Goal: Navigation & Orientation: Find specific page/section

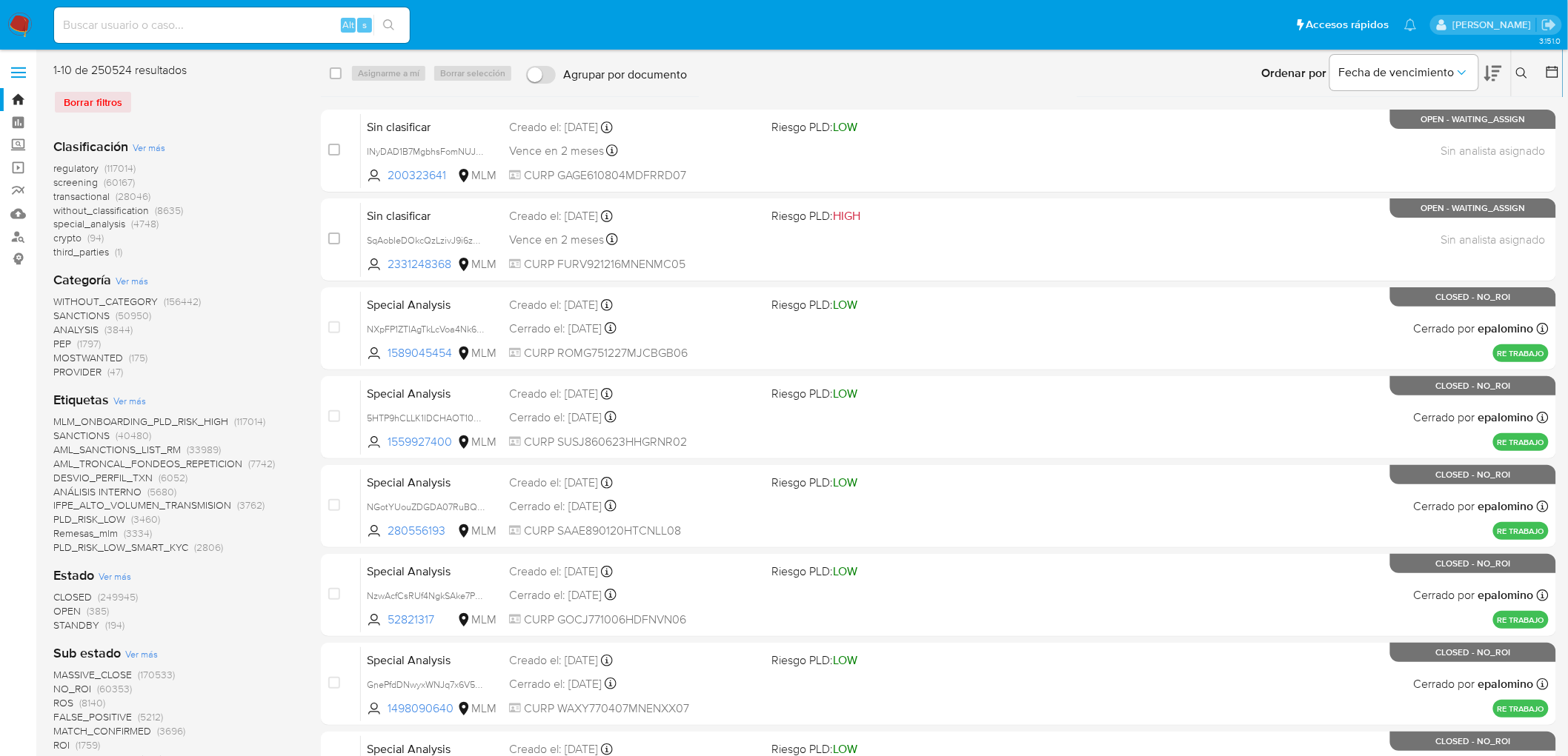
click at [24, 22] on img at bounding box center [20, 25] width 25 height 25
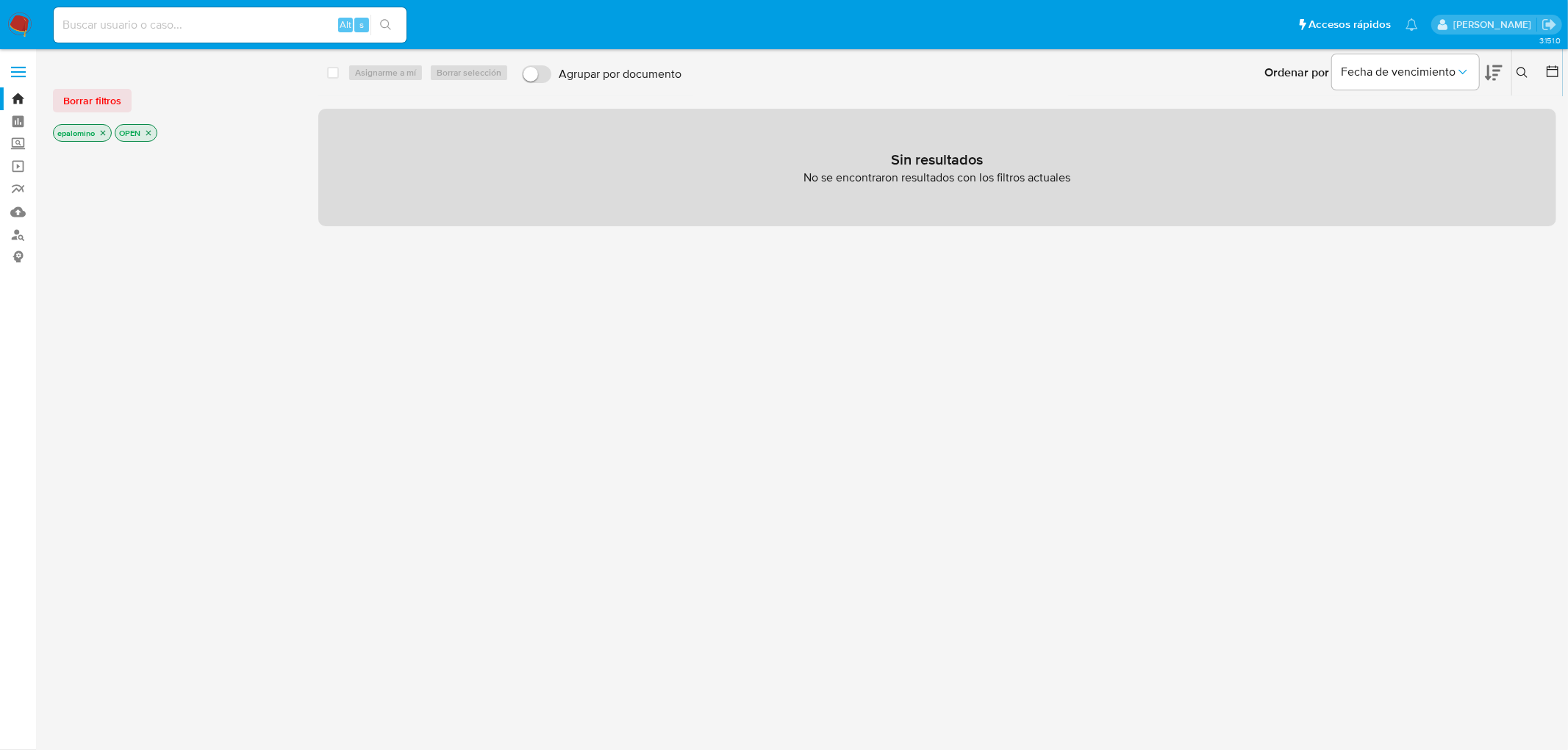
drag, startPoint x: 91, startPoint y: 96, endPoint x: 86, endPoint y: 89, distance: 8.6
click at [91, 96] on span "Borrar filtros" at bounding box center [93, 100] width 58 height 21
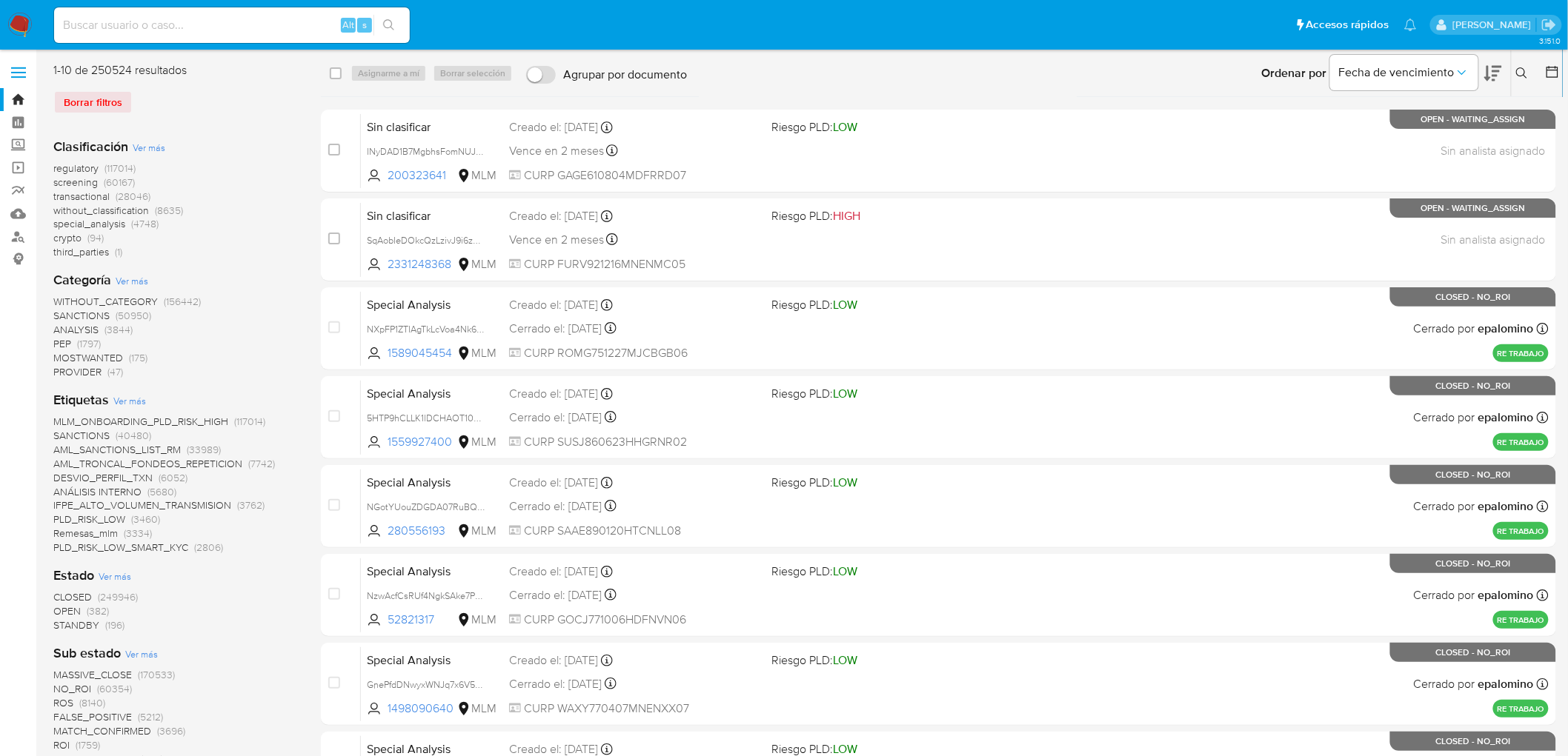
click at [13, 13] on img at bounding box center [20, 25] width 25 height 25
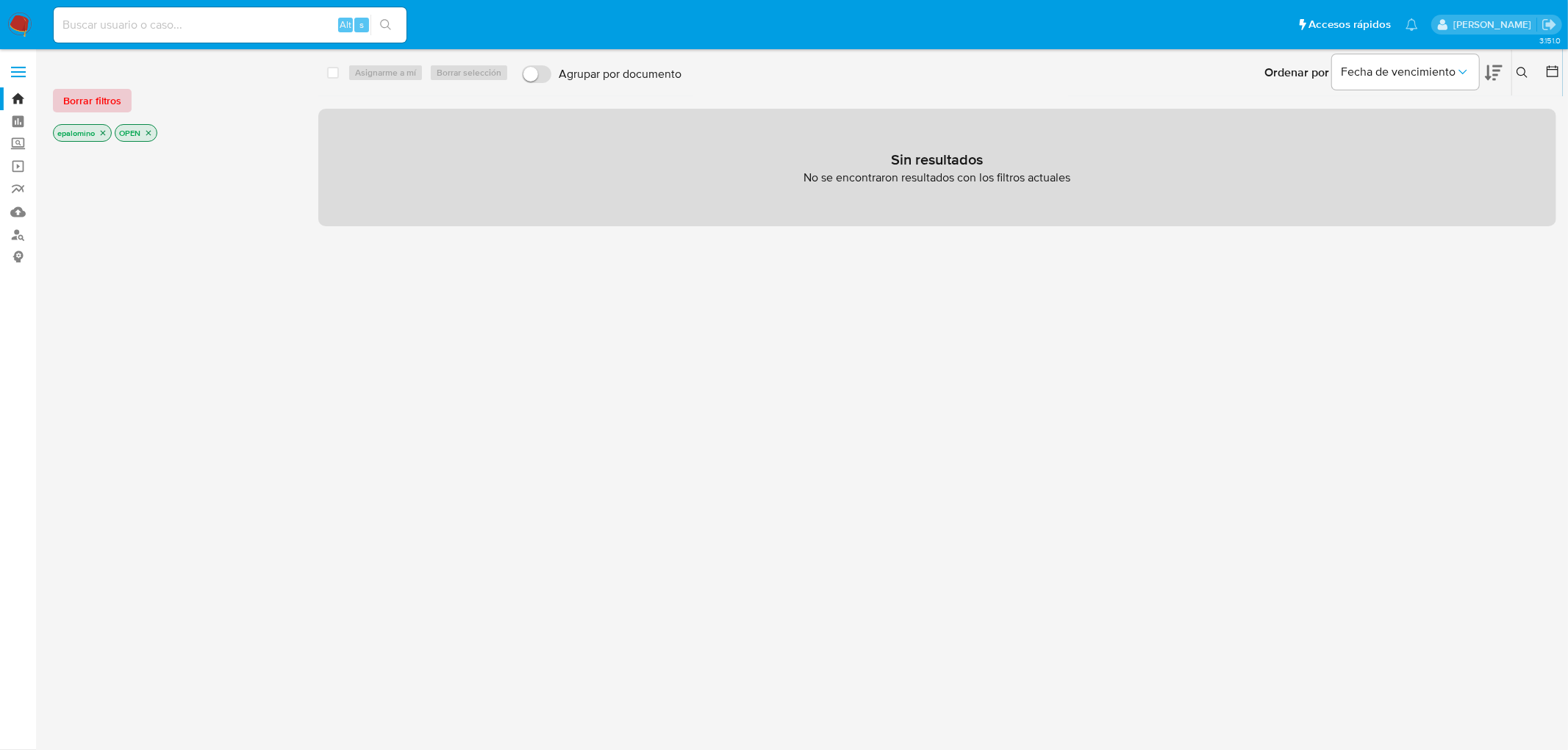
click at [108, 96] on span "Borrar filtros" at bounding box center [93, 100] width 58 height 21
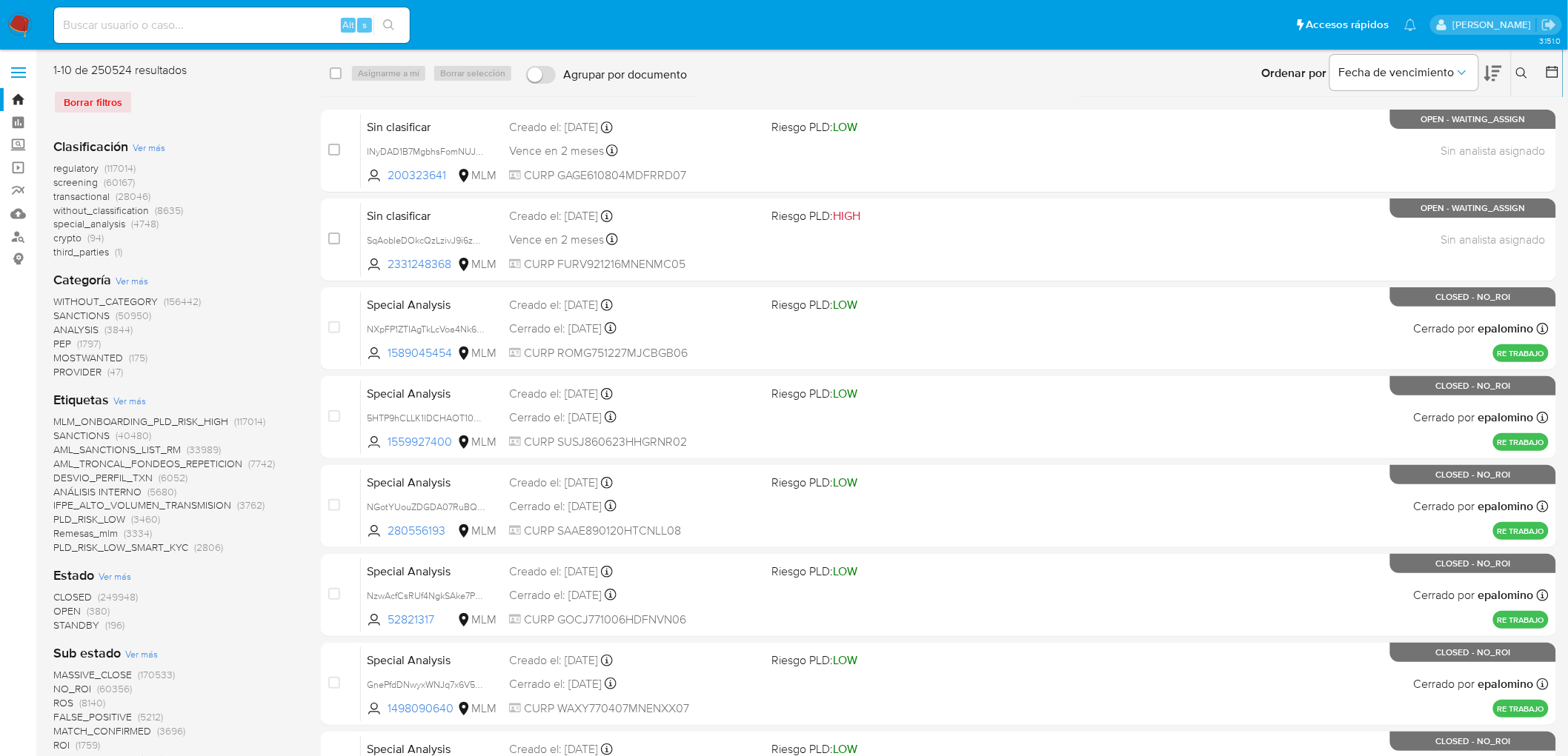
click at [16, 20] on img at bounding box center [20, 25] width 25 height 25
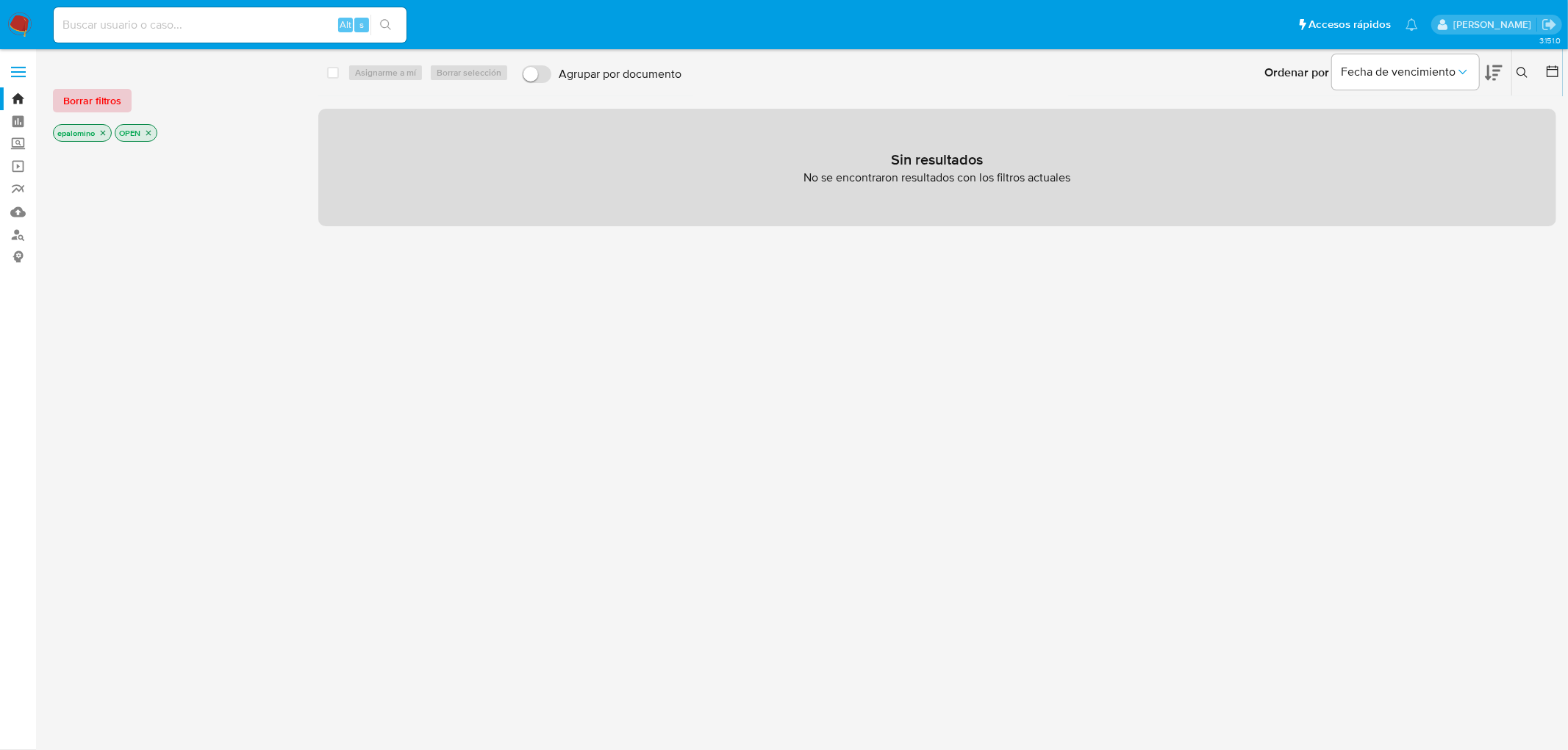
click at [78, 96] on span "Borrar filtros" at bounding box center [93, 100] width 58 height 21
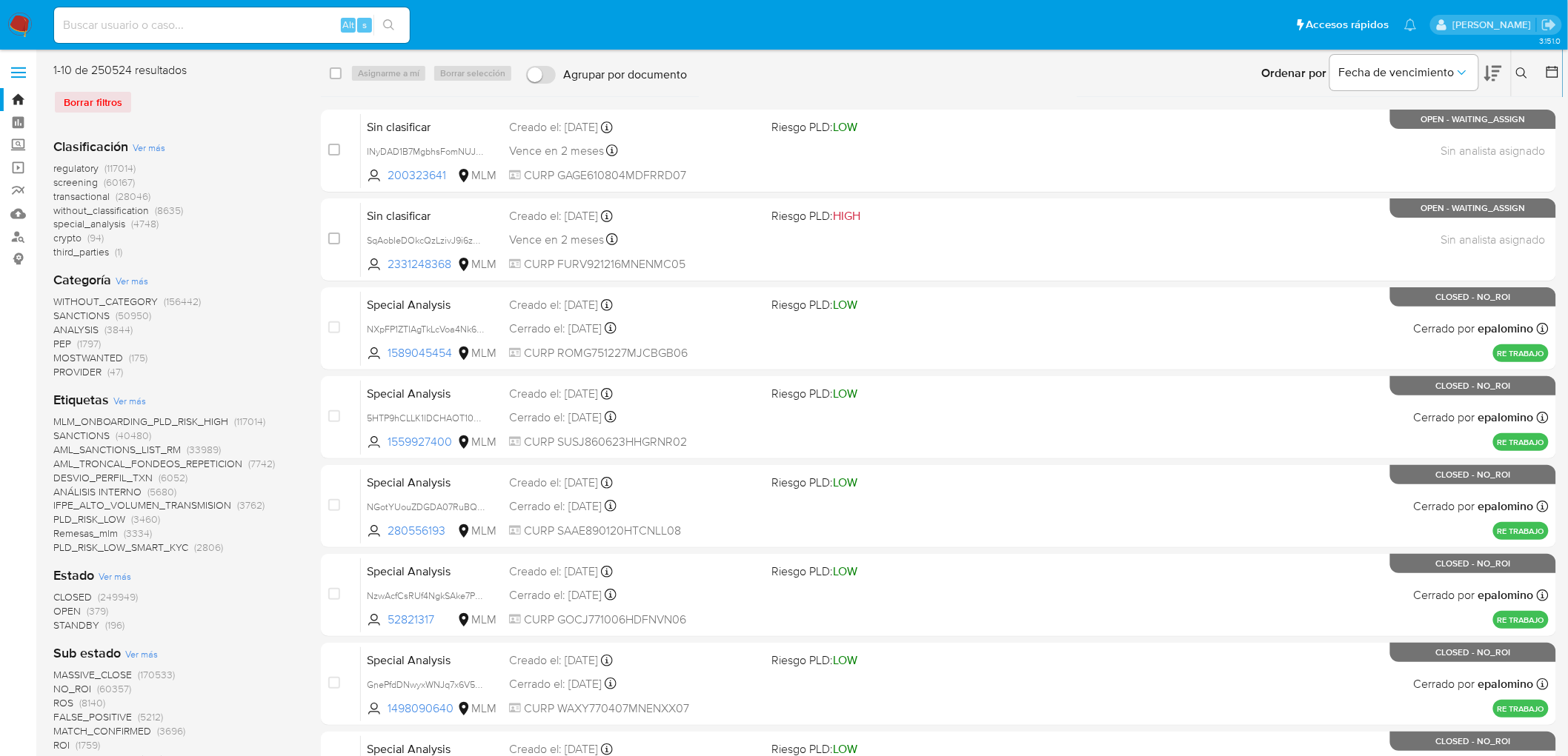
click at [12, 28] on img at bounding box center [20, 25] width 25 height 25
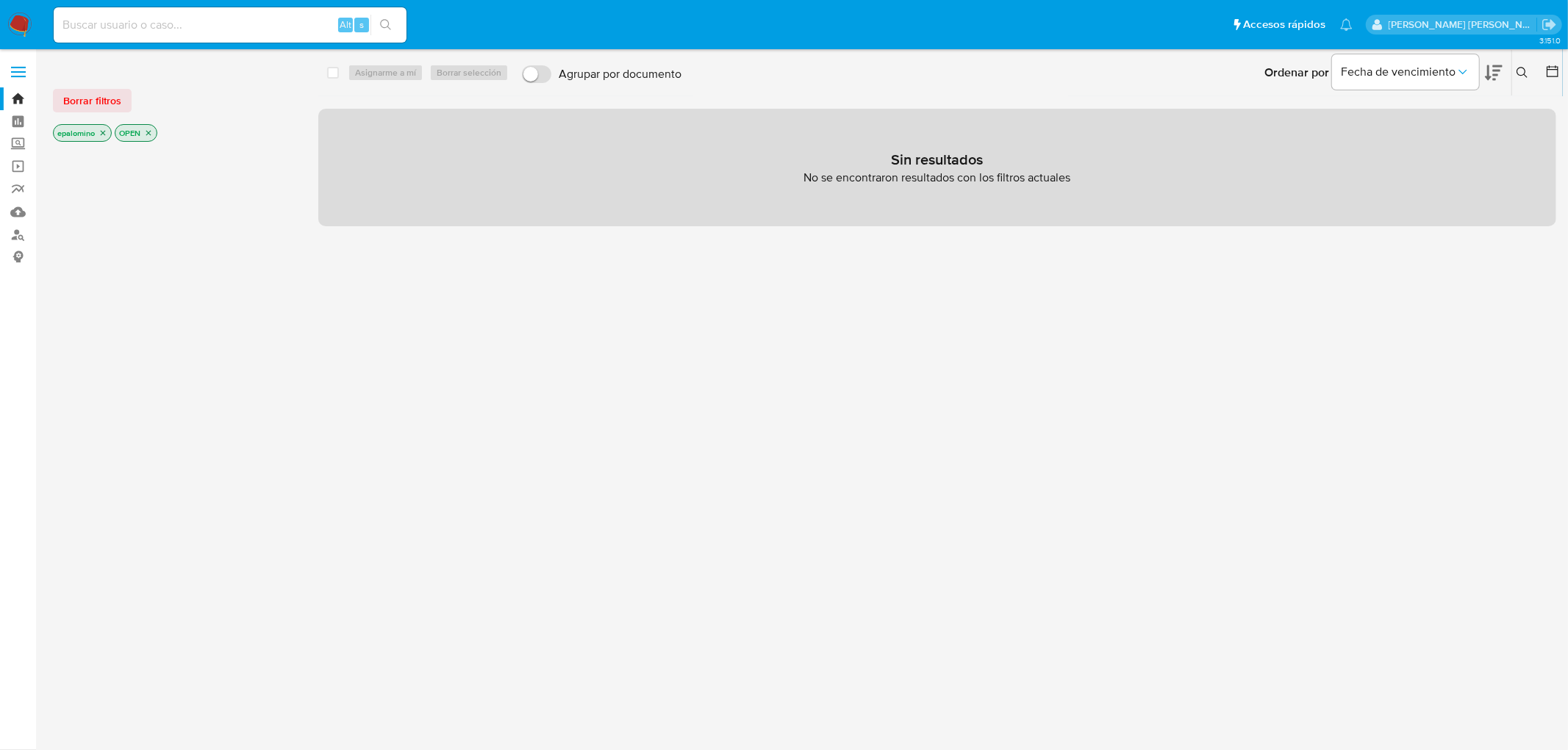
click at [88, 115] on div "Borrar filtros epalomino OPEN" at bounding box center [170, 103] width 235 height 83
